Goal: Find specific page/section: Find specific page/section

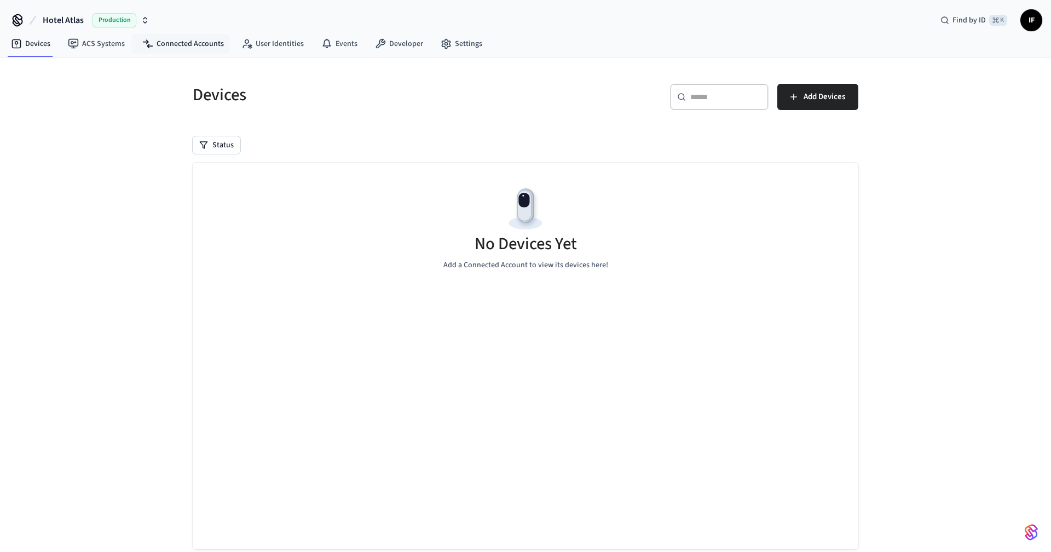
click at [147, 21] on icon "button" at bounding box center [145, 20] width 9 height 9
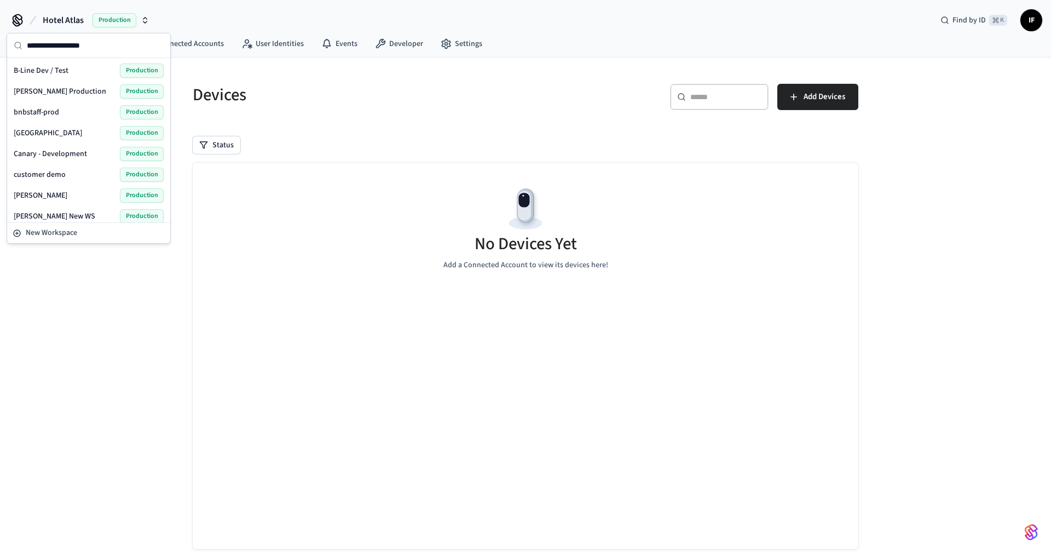
click at [147, 20] on icon "button" at bounding box center [145, 20] width 9 height 9
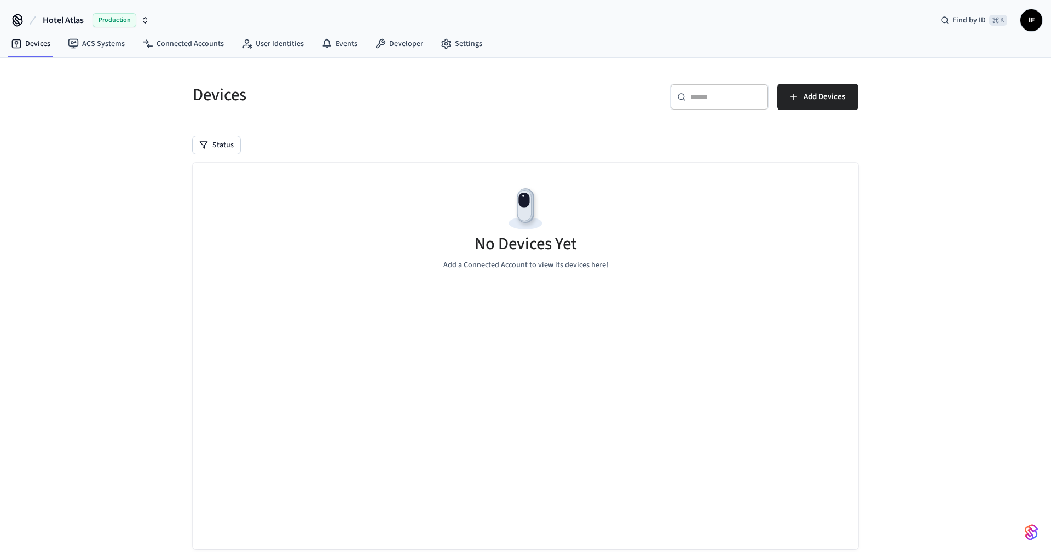
click at [175, 190] on div "Devices ​ ​ Add Devices Status No Devices Yet Add a Connected Account to view i…" at bounding box center [525, 317] width 700 height 520
click at [457, 36] on link "Settings" at bounding box center [461, 44] width 59 height 20
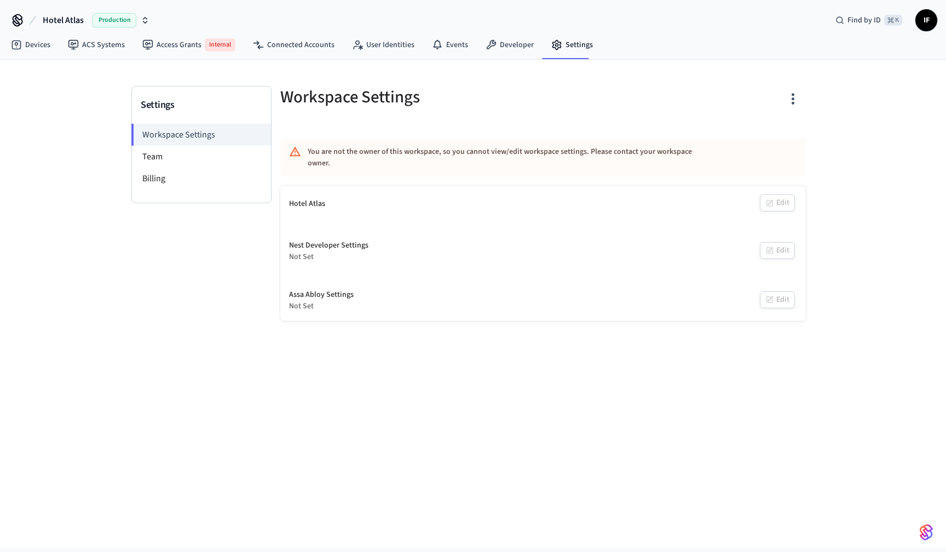
click at [571, 343] on div "Settings Workspace Settings Team Billing Workspace Settings You are not the own…" at bounding box center [473, 304] width 946 height 488
click at [704, 186] on div "Hotel Atlas Edit" at bounding box center [542, 204] width 525 height 37
click at [211, 153] on li "Team" at bounding box center [201, 157] width 139 height 22
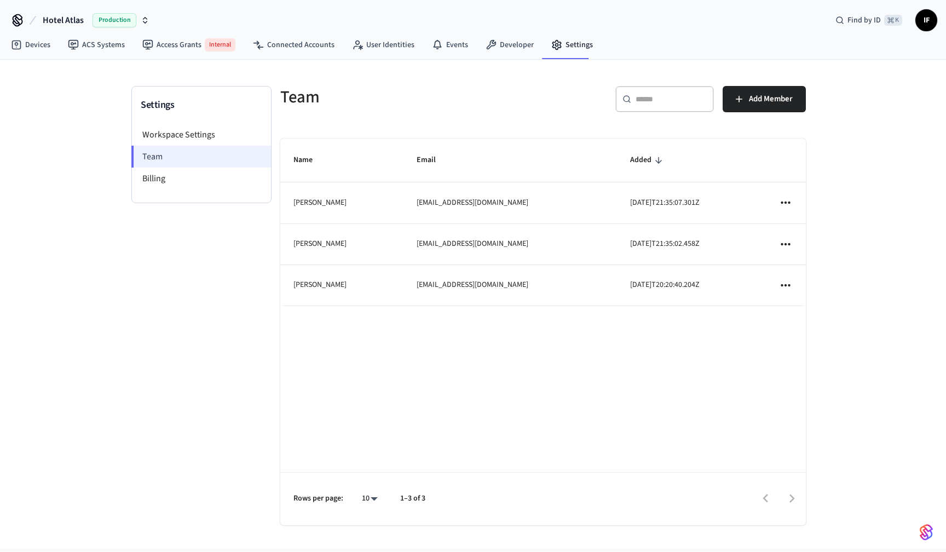
click at [220, 152] on li "Team" at bounding box center [201, 157] width 140 height 22
click at [220, 143] on li "Workspace Settings" at bounding box center [201, 135] width 139 height 22
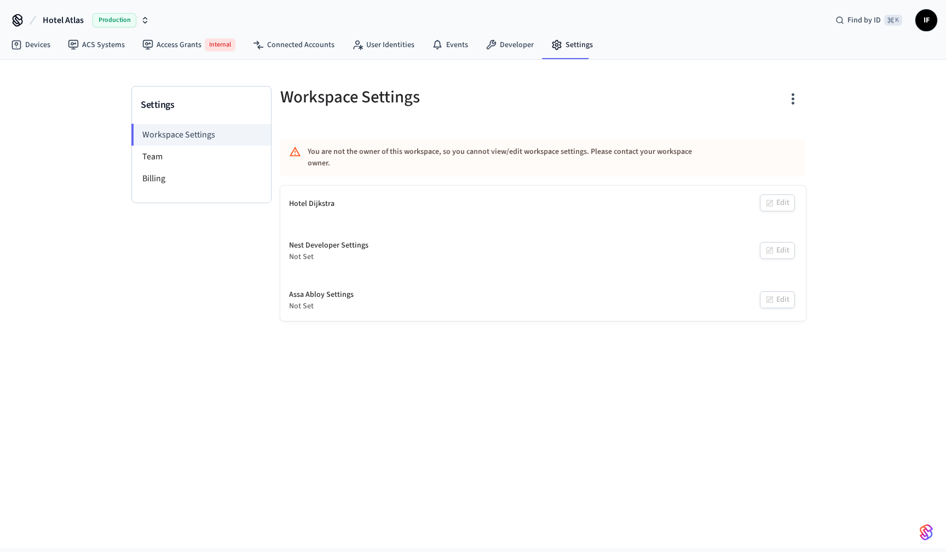
click at [680, 231] on div "Nest Developer Settings Not Set Edit" at bounding box center [542, 251] width 525 height 40
click at [602, 373] on div "Settings Workspace Settings Team Billing Workspace Settings You are not the own…" at bounding box center [473, 304] width 946 height 488
